Goal: Task Accomplishment & Management: Use online tool/utility

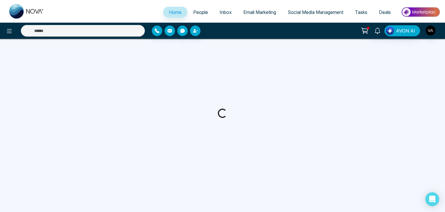
select select "*"
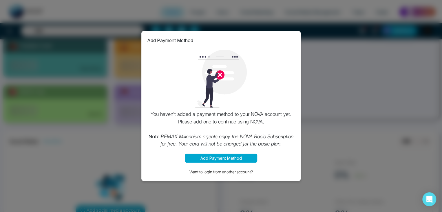
scroll to position [67, 0]
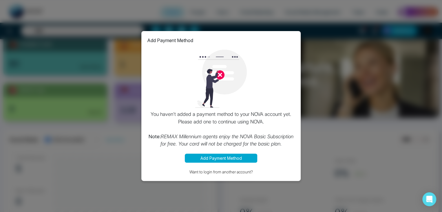
click at [227, 158] on button "Add Payment Method" at bounding box center [221, 157] width 72 height 9
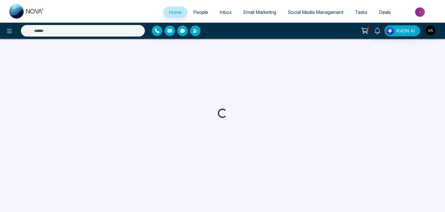
select select "*"
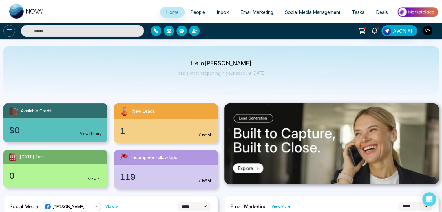
click at [10, 28] on icon at bounding box center [9, 31] width 7 height 7
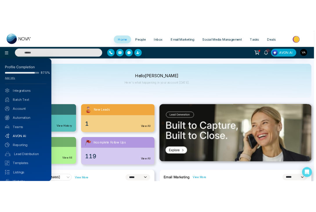
scroll to position [23, 0]
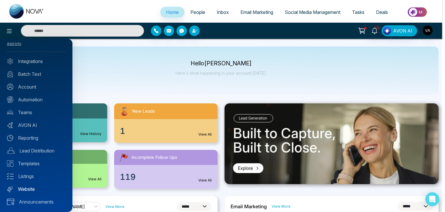
click at [32, 187] on link "Website" at bounding box center [36, 188] width 59 height 7
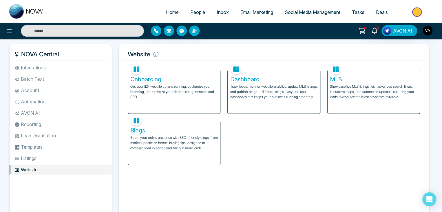
click at [267, 85] on p "Track leads, monitor website analytics, update MLS listings, and publish blogs—…" at bounding box center [273, 92] width 87 height 16
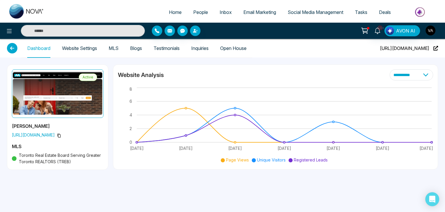
click at [171, 9] on span "Home" at bounding box center [175, 12] width 13 height 6
select select "*"
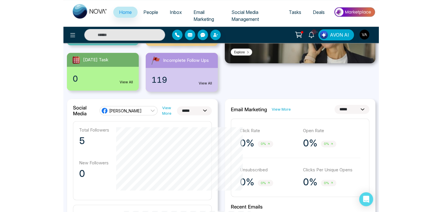
scroll to position [97, 0]
